Goal: Obtain resource: Obtain resource

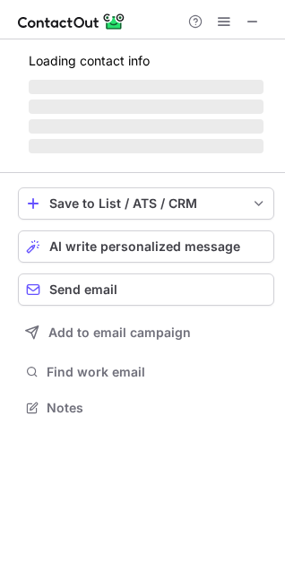
scroll to position [405, 285]
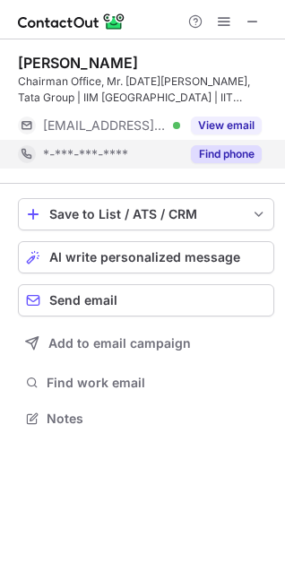
click at [236, 158] on button "Find phone" at bounding box center [226, 154] width 71 height 18
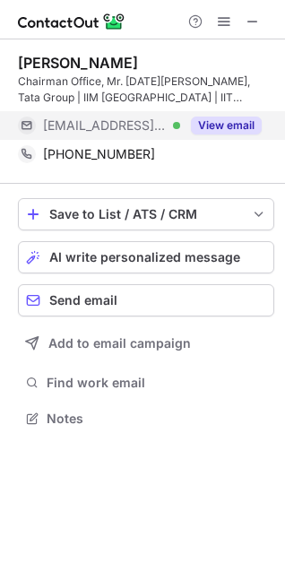
click at [203, 129] on button "View email" at bounding box center [226, 126] width 71 height 18
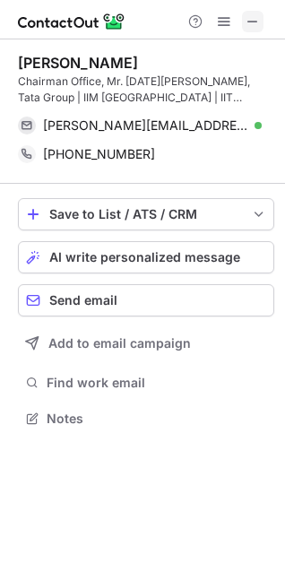
click at [245, 27] on button at bounding box center [253, 22] width 22 height 22
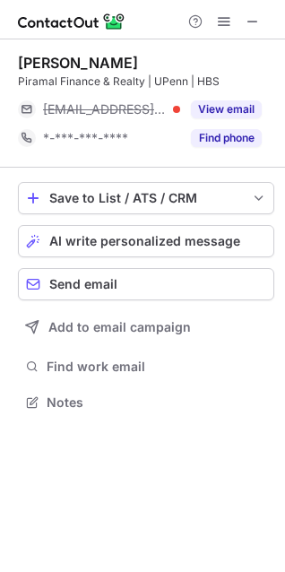
scroll to position [389, 285]
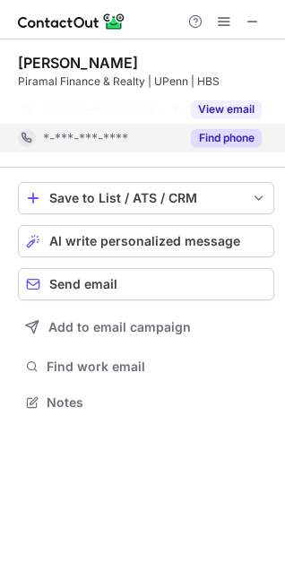
click at [221, 138] on button "Find phone" at bounding box center [226, 138] width 71 height 18
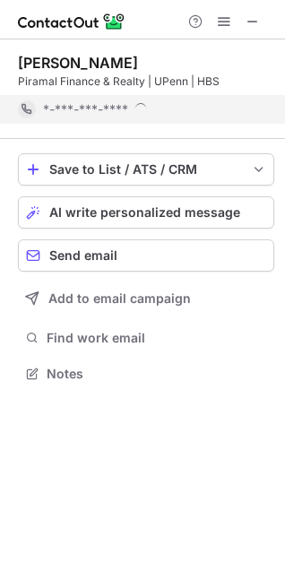
scroll to position [360, 285]
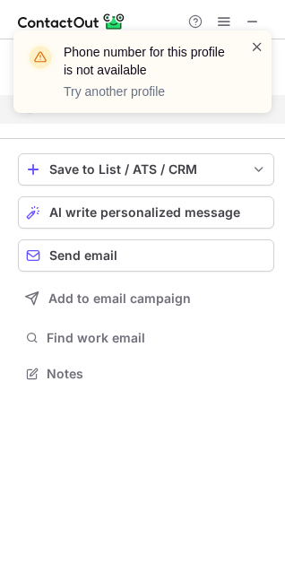
click at [257, 49] on span at bounding box center [257, 47] width 14 height 18
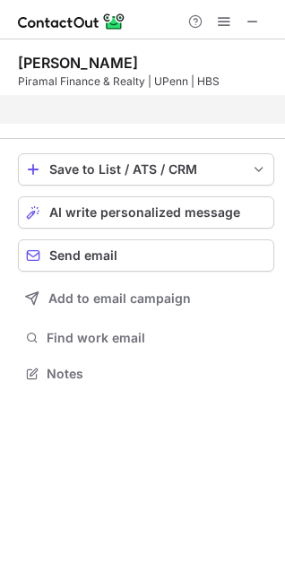
scroll to position [332, 285]
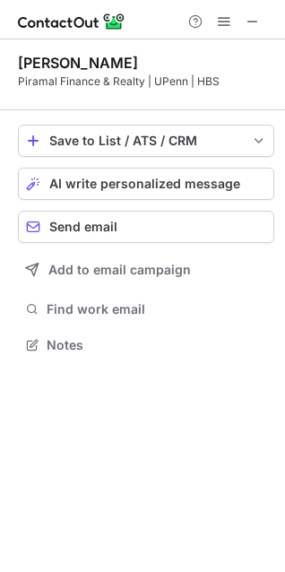
click at [244, 20] on div "Phone number for this profile is not available Try another profile" at bounding box center [142, 79] width 287 height 133
click at [247, 18] on span at bounding box center [253, 21] width 14 height 14
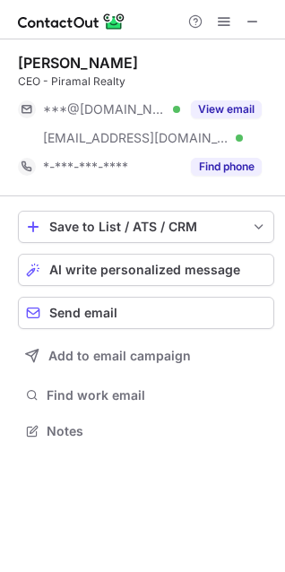
scroll to position [418, 285]
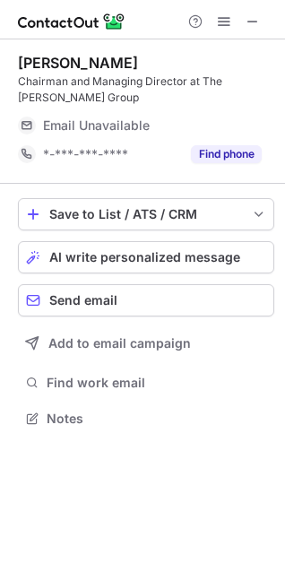
scroll to position [405, 285]
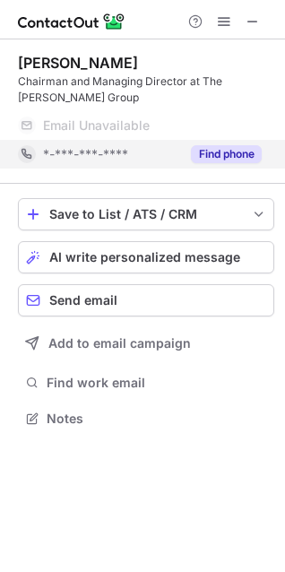
click at [225, 152] on button "Find phone" at bounding box center [226, 154] width 71 height 18
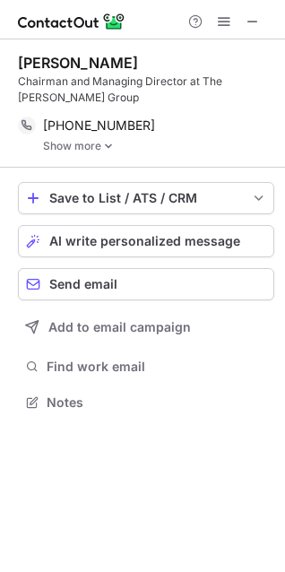
scroll to position [390, 285]
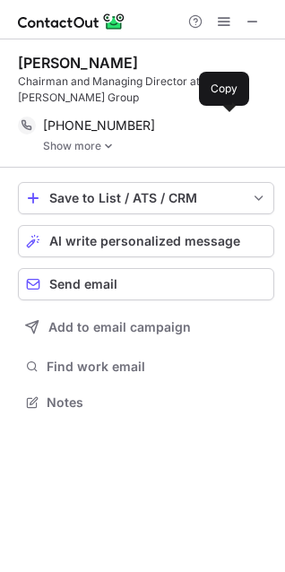
click at [92, 143] on link "Show more" at bounding box center [158, 146] width 231 height 13
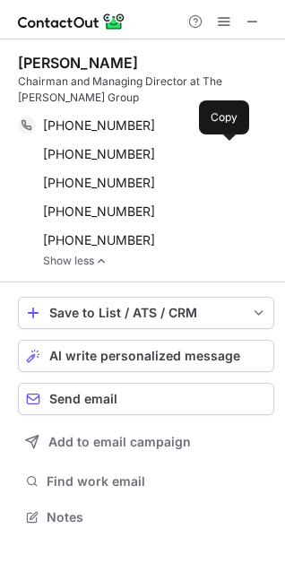
scroll to position [505, 285]
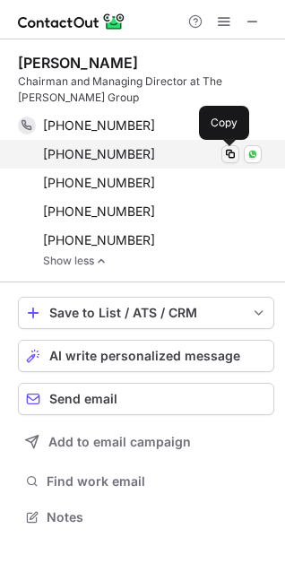
click at [229, 152] on span at bounding box center [230, 154] width 14 height 14
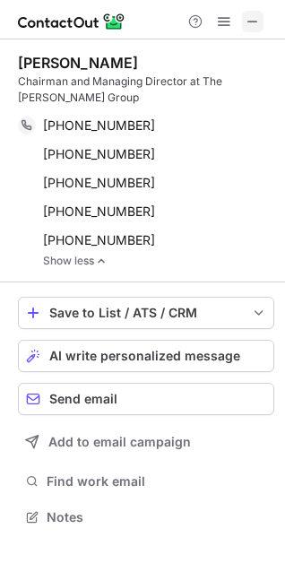
click at [253, 22] on span at bounding box center [253, 21] width 14 height 14
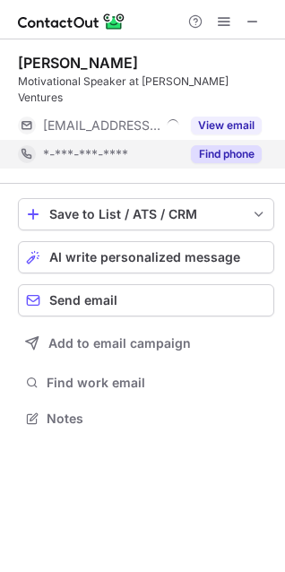
scroll to position [8, 8]
click at [247, 145] on button "Find phone" at bounding box center [226, 154] width 71 height 18
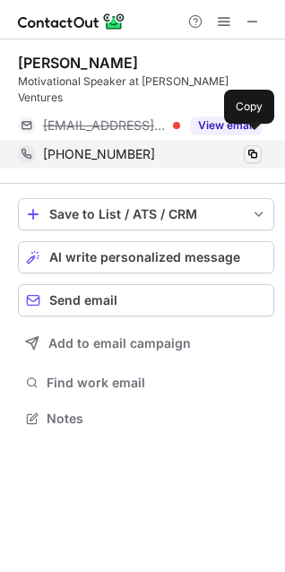
click at [251, 147] on span at bounding box center [253, 154] width 14 height 14
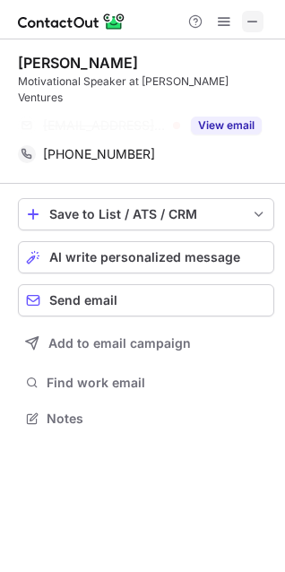
click at [244, 21] on button at bounding box center [253, 22] width 22 height 22
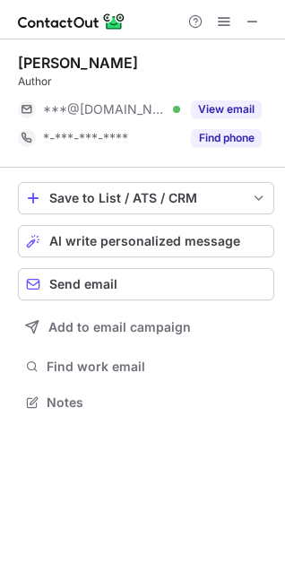
scroll to position [8, 8]
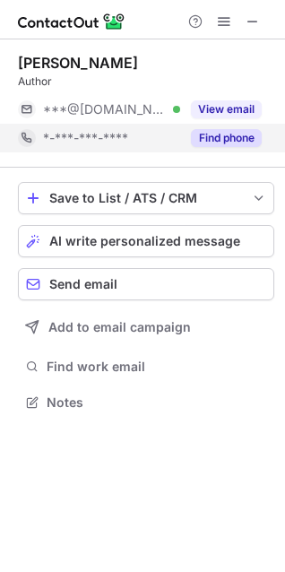
click at [219, 143] on button "Find phone" at bounding box center [226, 138] width 71 height 18
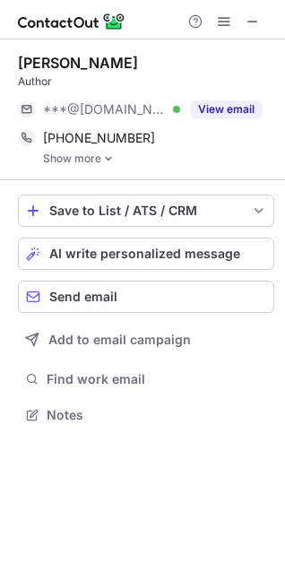
scroll to position [402, 285]
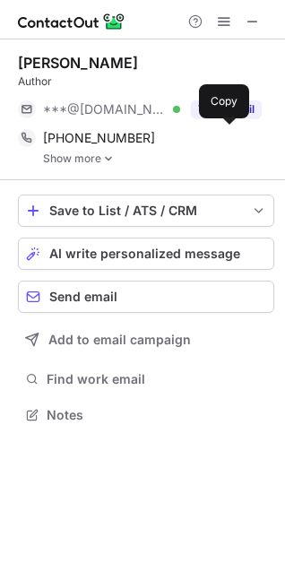
click at [232, 138] on span at bounding box center [230, 138] width 14 height 14
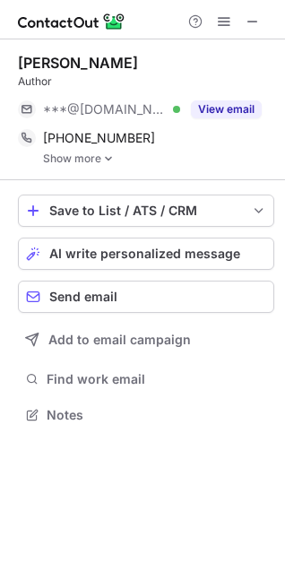
click at [103, 156] on img at bounding box center [108, 158] width 11 height 13
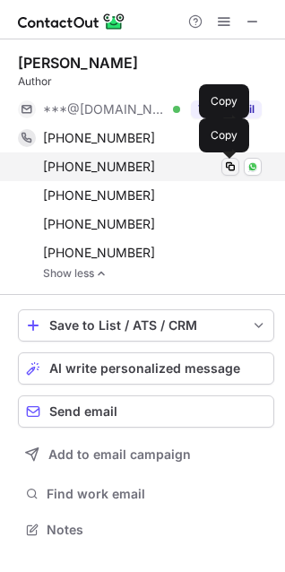
click at [232, 167] on span at bounding box center [230, 167] width 14 height 14
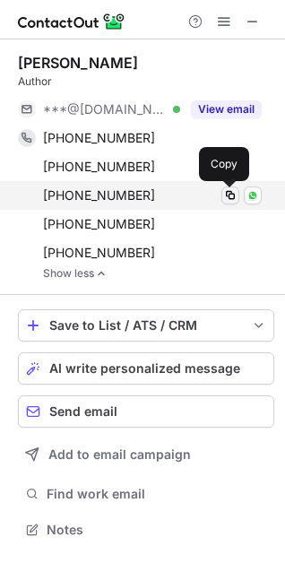
click at [229, 196] on span at bounding box center [230, 195] width 14 height 14
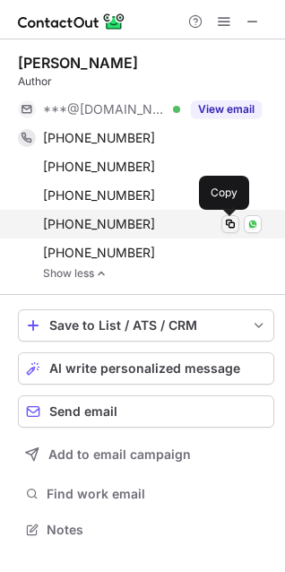
click at [229, 228] on span at bounding box center [230, 224] width 14 height 14
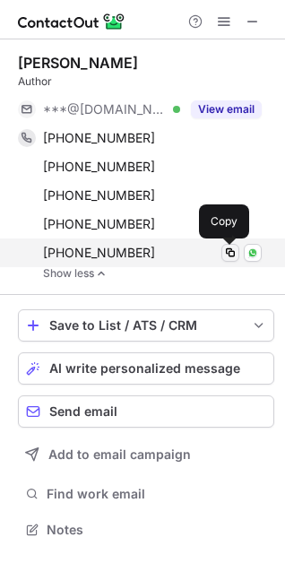
click at [232, 252] on span at bounding box center [230, 253] width 14 height 14
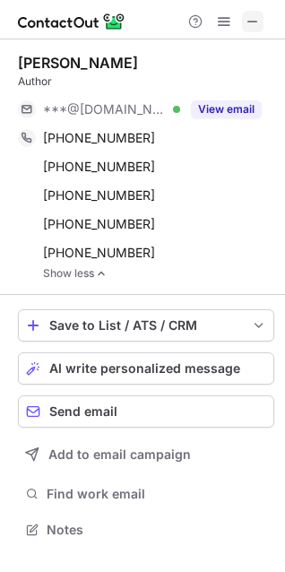
click at [250, 23] on span at bounding box center [253, 21] width 14 height 14
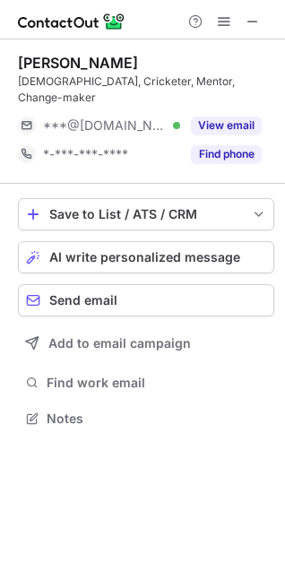
scroll to position [389, 285]
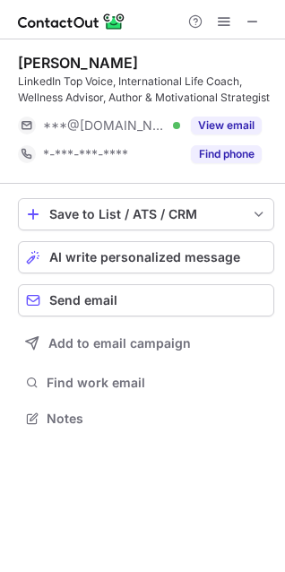
scroll to position [405, 285]
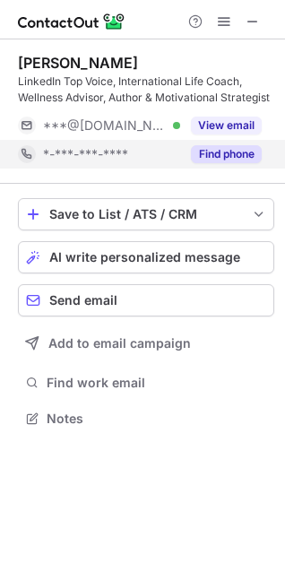
click at [222, 160] on button "Find phone" at bounding box center [226, 154] width 71 height 18
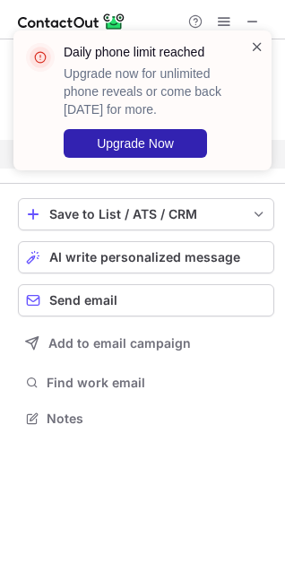
click at [254, 50] on span at bounding box center [257, 47] width 14 height 18
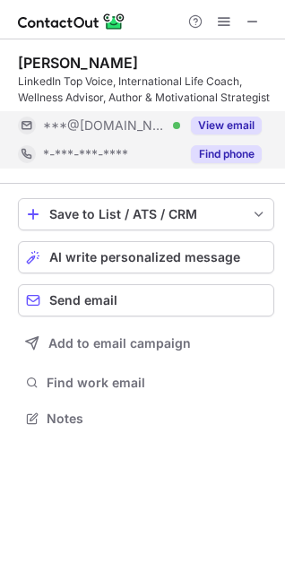
click at [219, 127] on button "View email" at bounding box center [226, 126] width 71 height 18
